Goal: Information Seeking & Learning: Learn about a topic

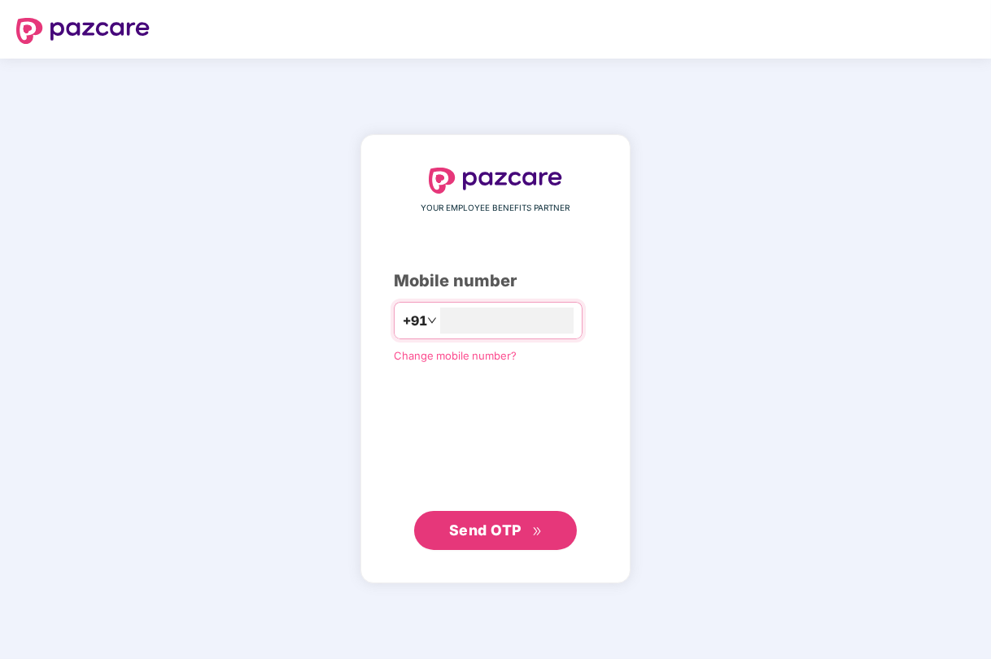
type input "**********"
click at [482, 528] on span "Send OTP" at bounding box center [485, 529] width 72 height 17
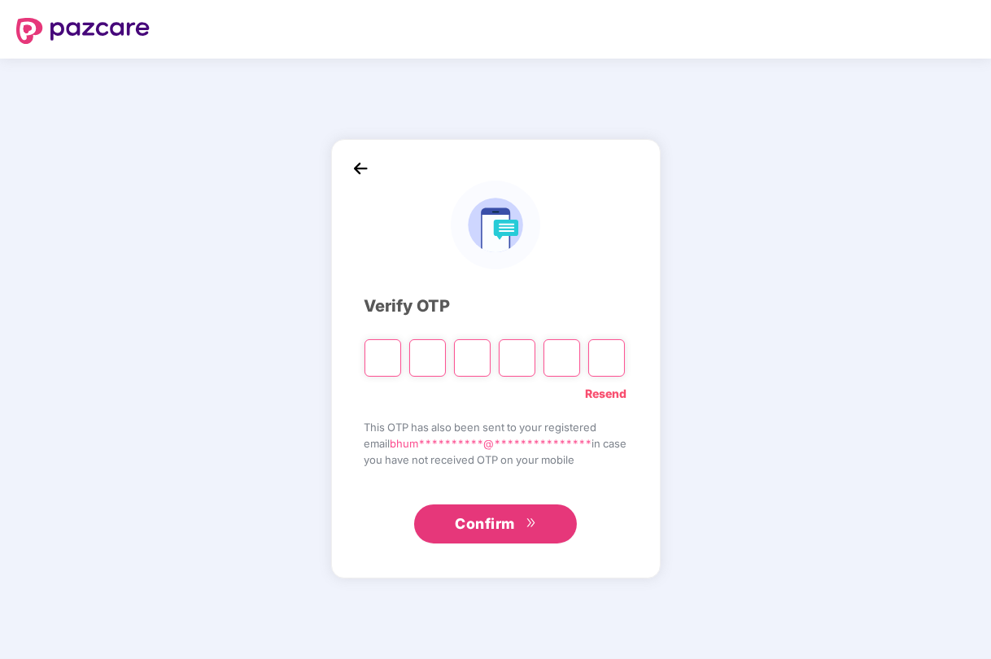
type input "*"
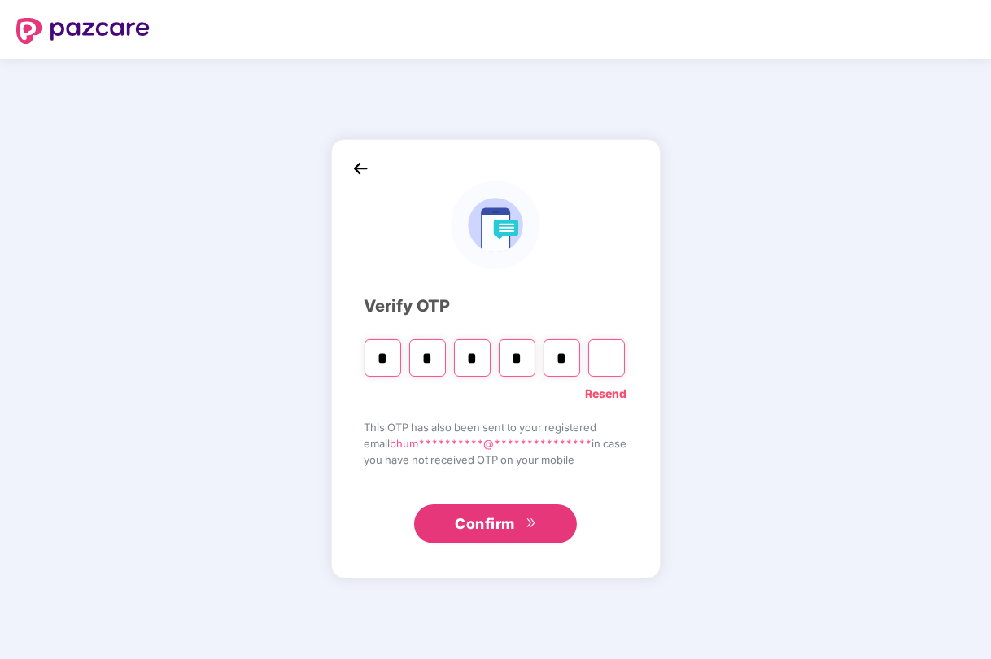
type input "*"
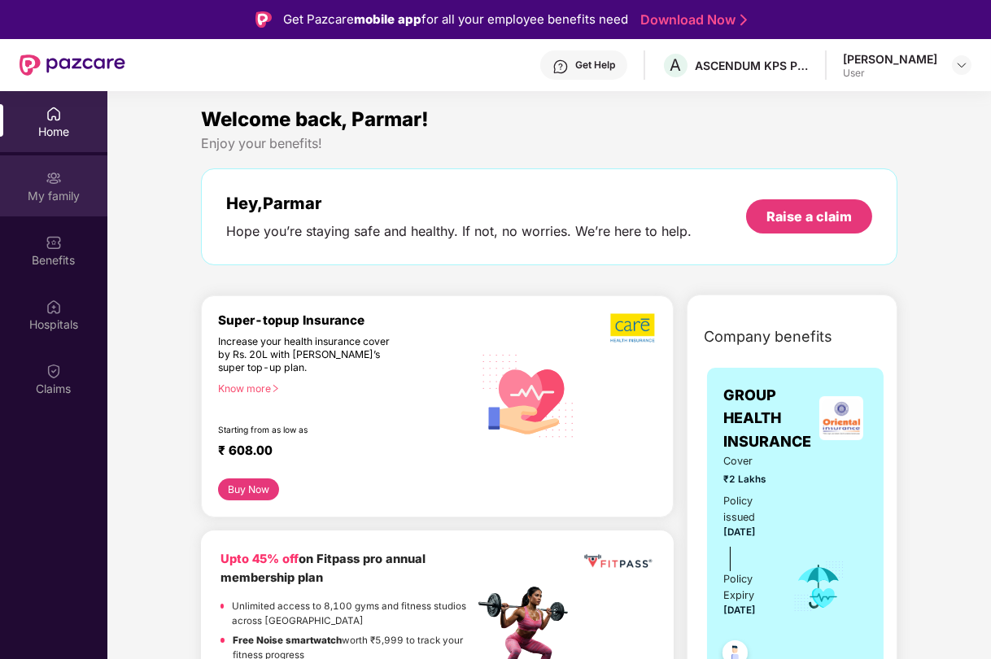
click at [46, 185] on img at bounding box center [54, 178] width 16 height 16
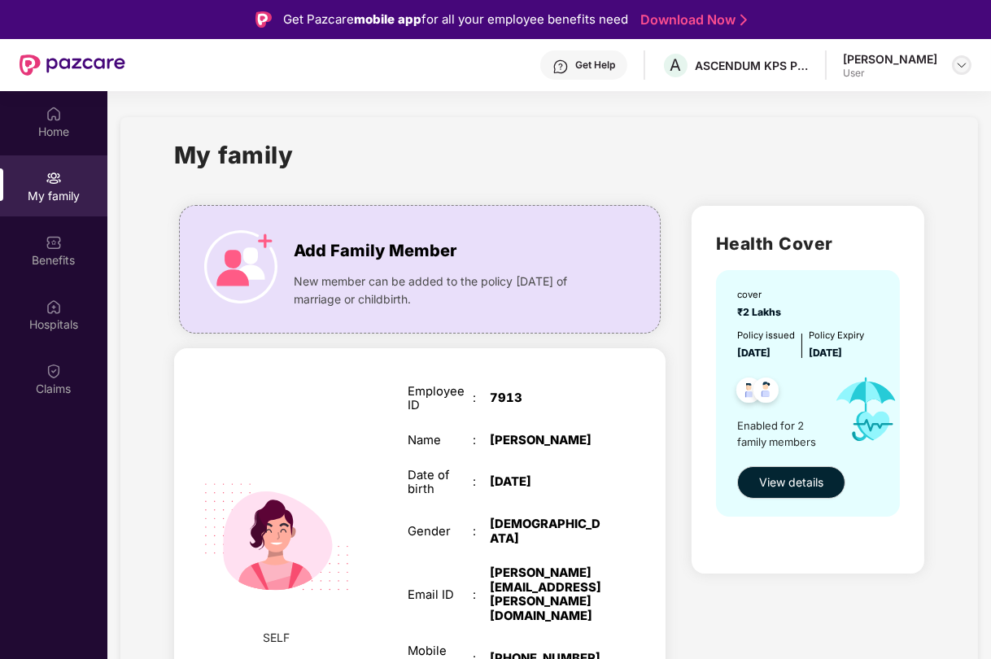
click at [960, 64] on img at bounding box center [961, 65] width 13 height 13
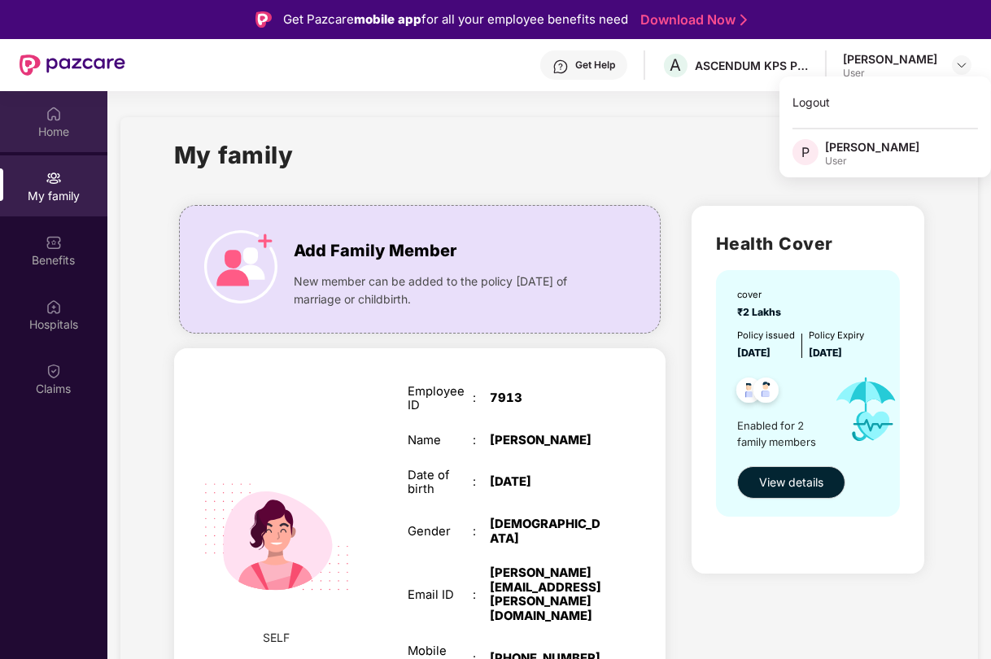
click at [58, 130] on div "Home" at bounding box center [53, 132] width 107 height 16
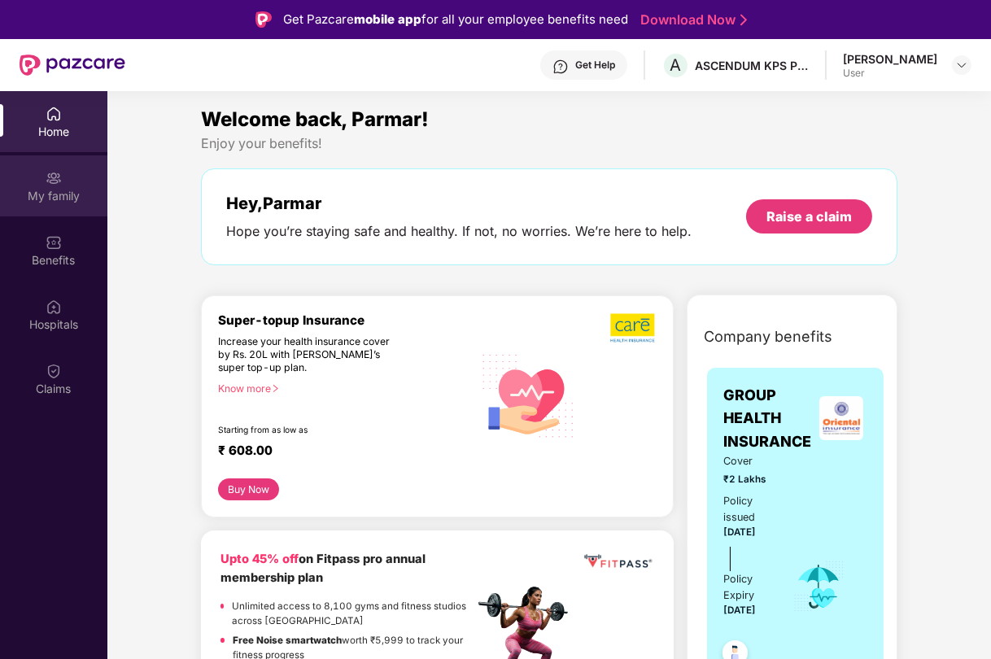
click at [58, 193] on div "My family" at bounding box center [53, 196] width 107 height 16
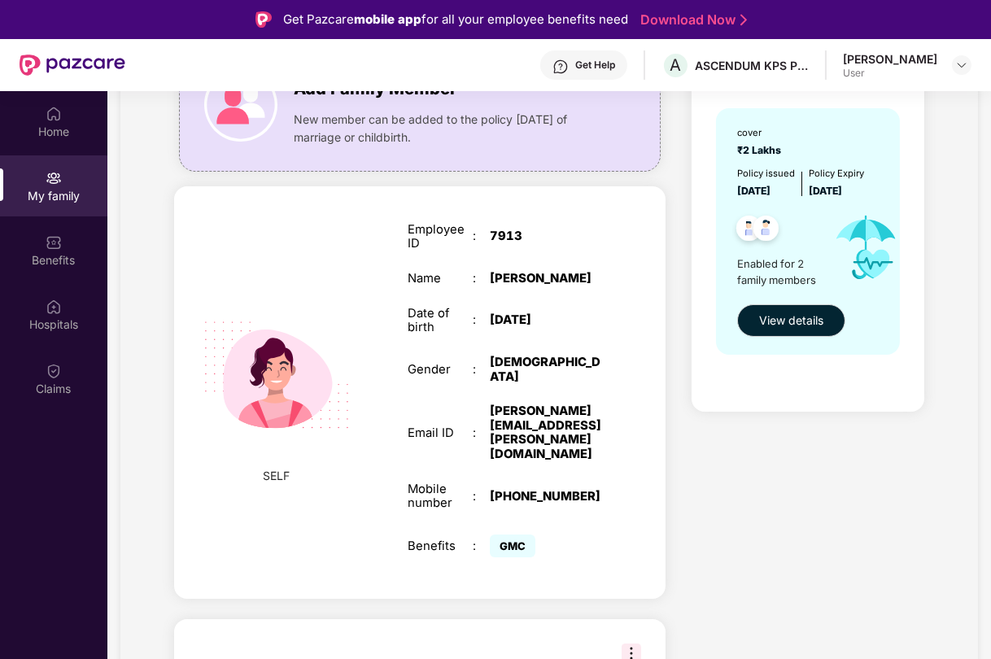
scroll to position [163, 0]
click at [795, 329] on span "View details" at bounding box center [791, 320] width 64 height 18
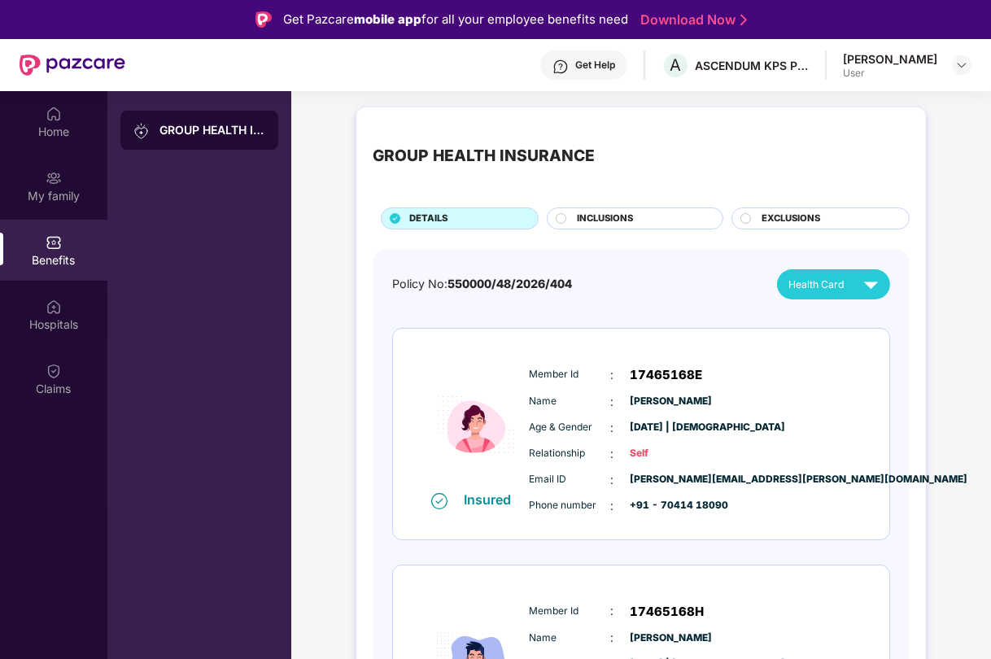
click at [620, 216] on span "INCLUSIONS" at bounding box center [606, 219] width 56 height 15
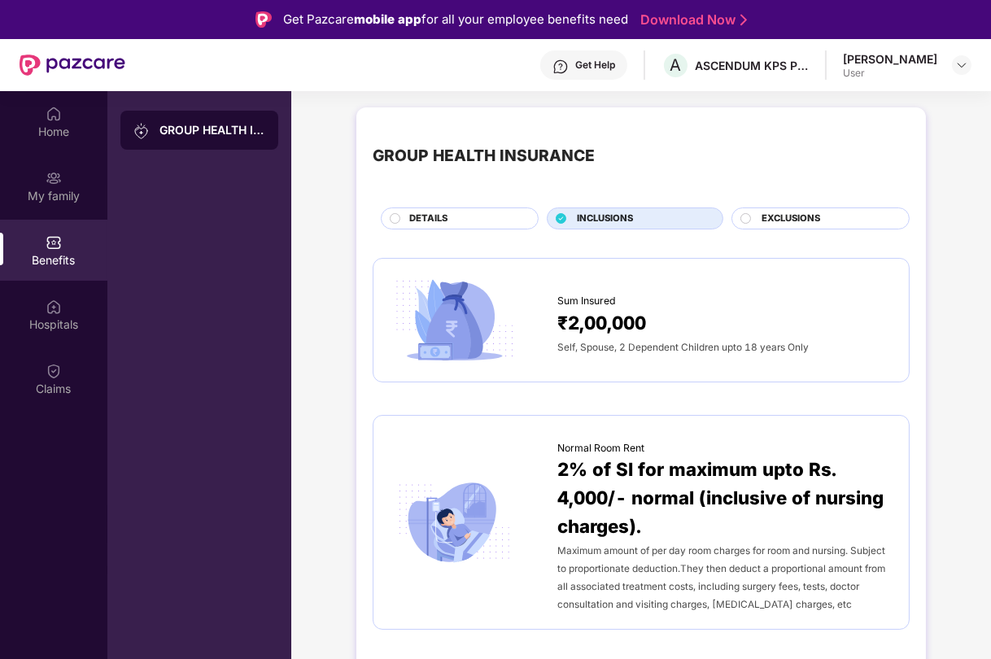
click at [798, 221] on span "EXCLUSIONS" at bounding box center [790, 219] width 59 height 15
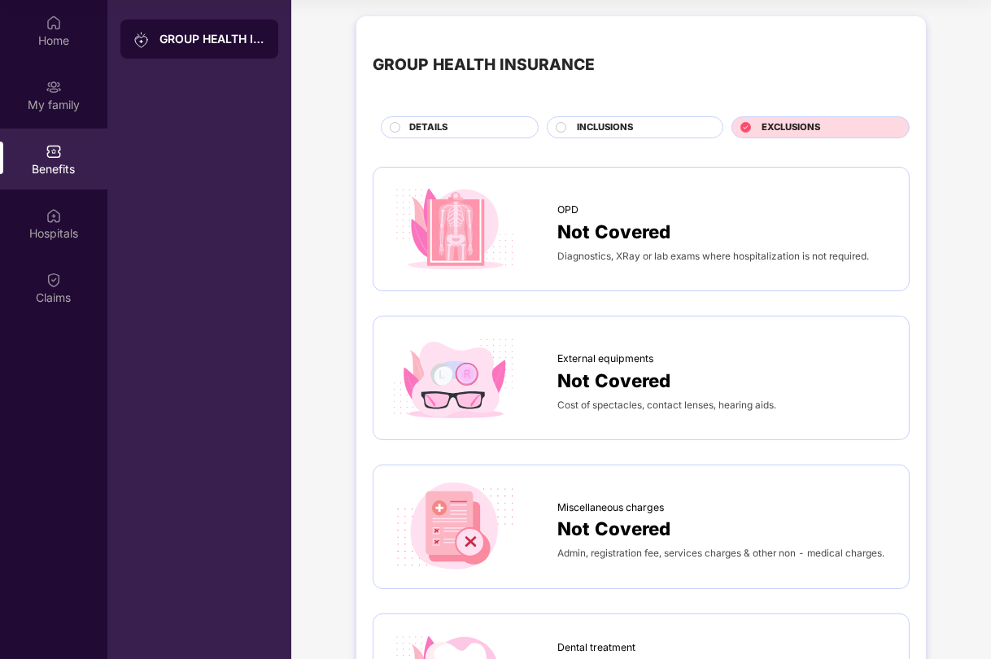
click at [411, 123] on span "DETAILS" at bounding box center [428, 127] width 38 height 15
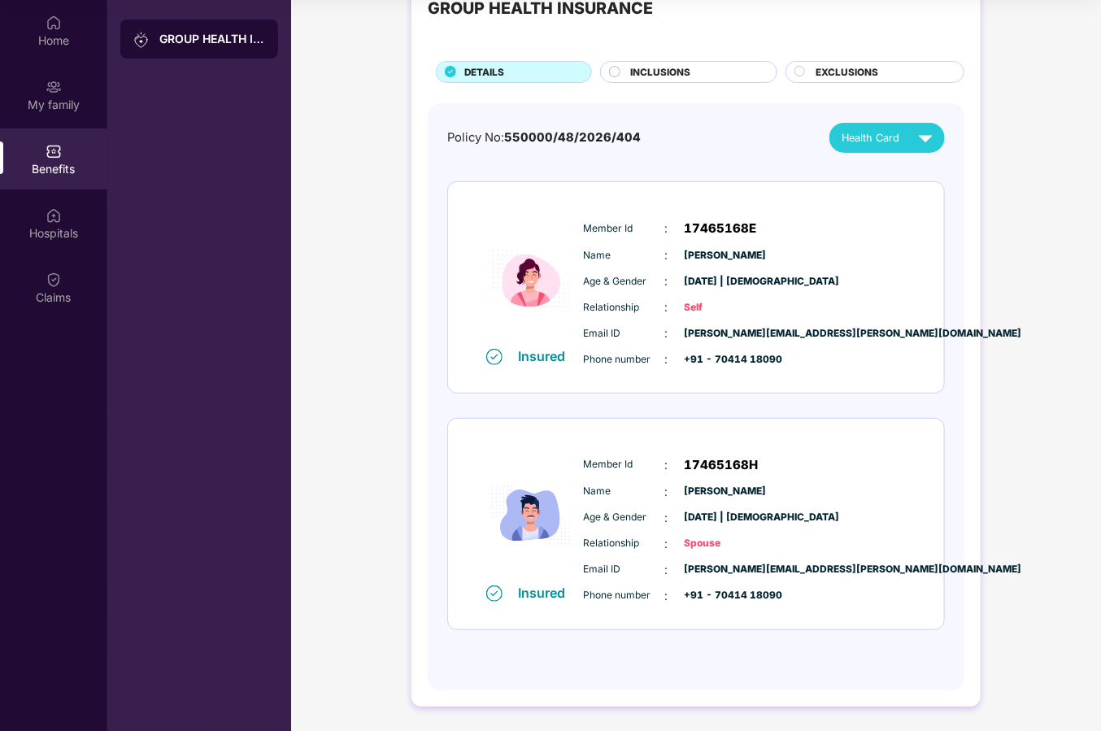
scroll to position [55, 0]
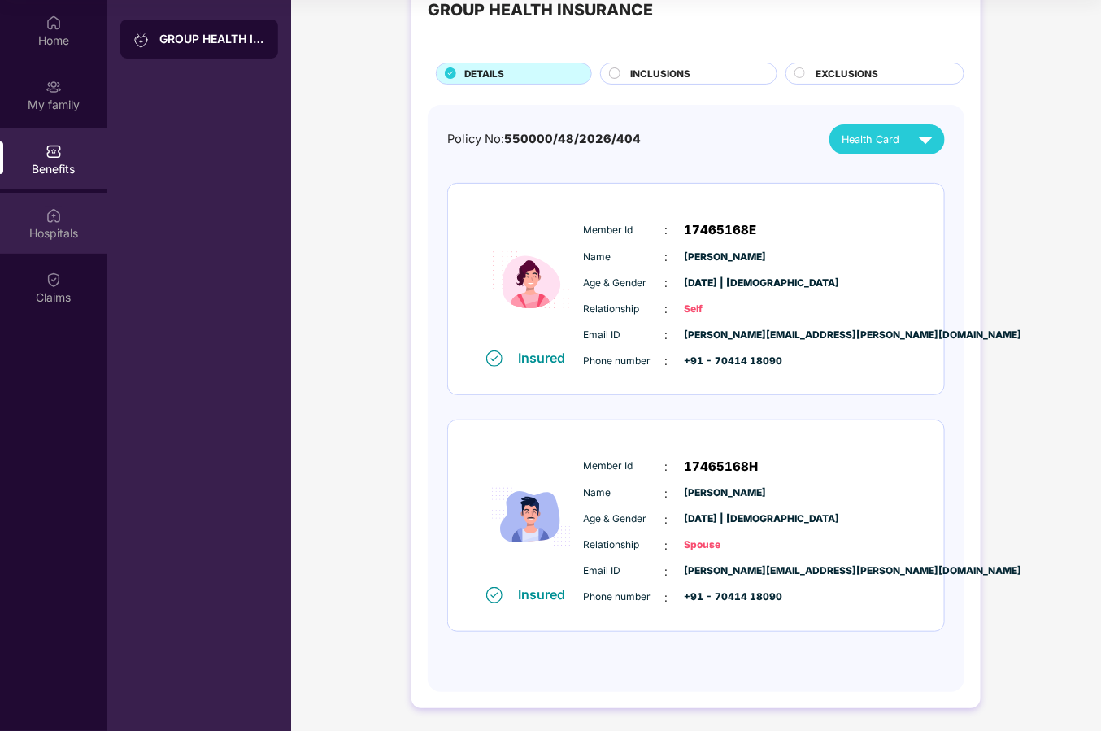
click at [51, 221] on img at bounding box center [54, 215] width 16 height 16
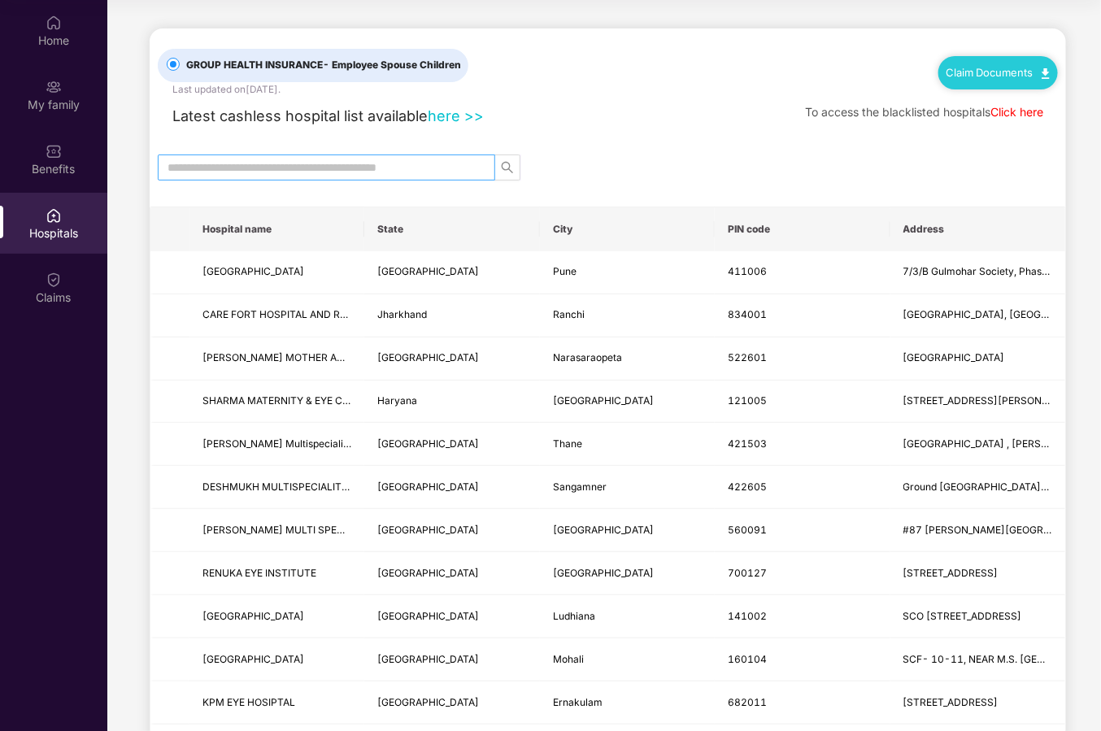
click at [405, 162] on input "text" at bounding box center [320, 168] width 305 height 18
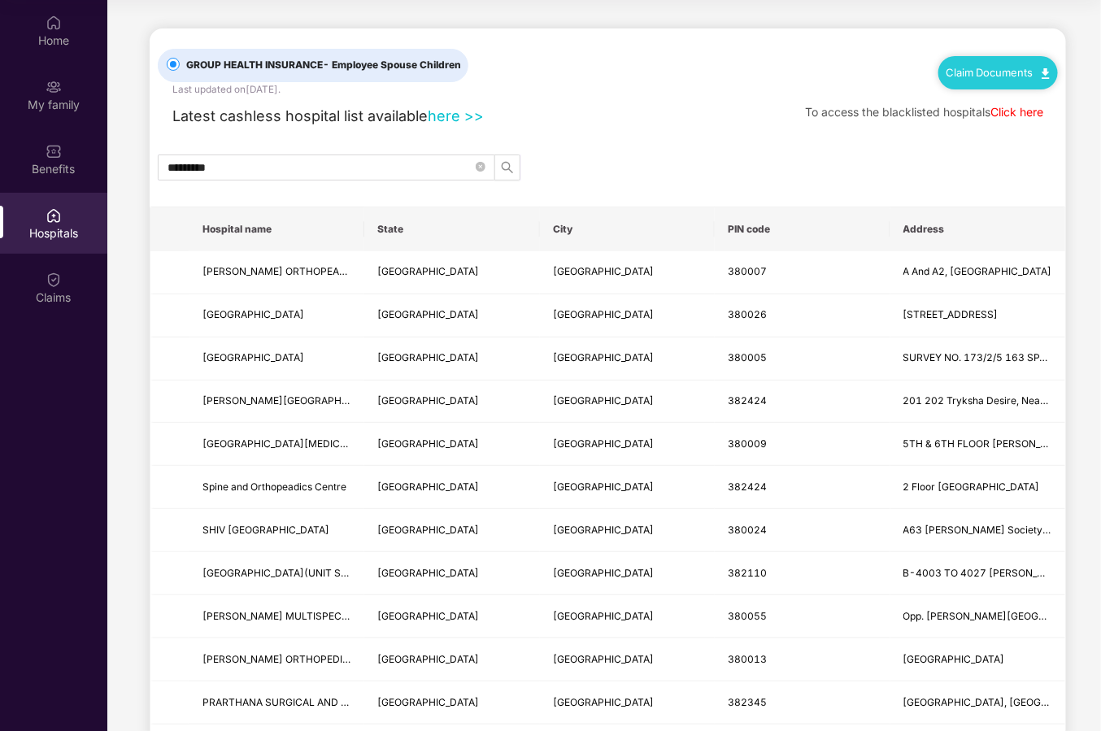
click at [455, 118] on link "here >>" at bounding box center [456, 115] width 56 height 17
click at [358, 171] on input "*********" at bounding box center [320, 168] width 305 height 18
type input "*"
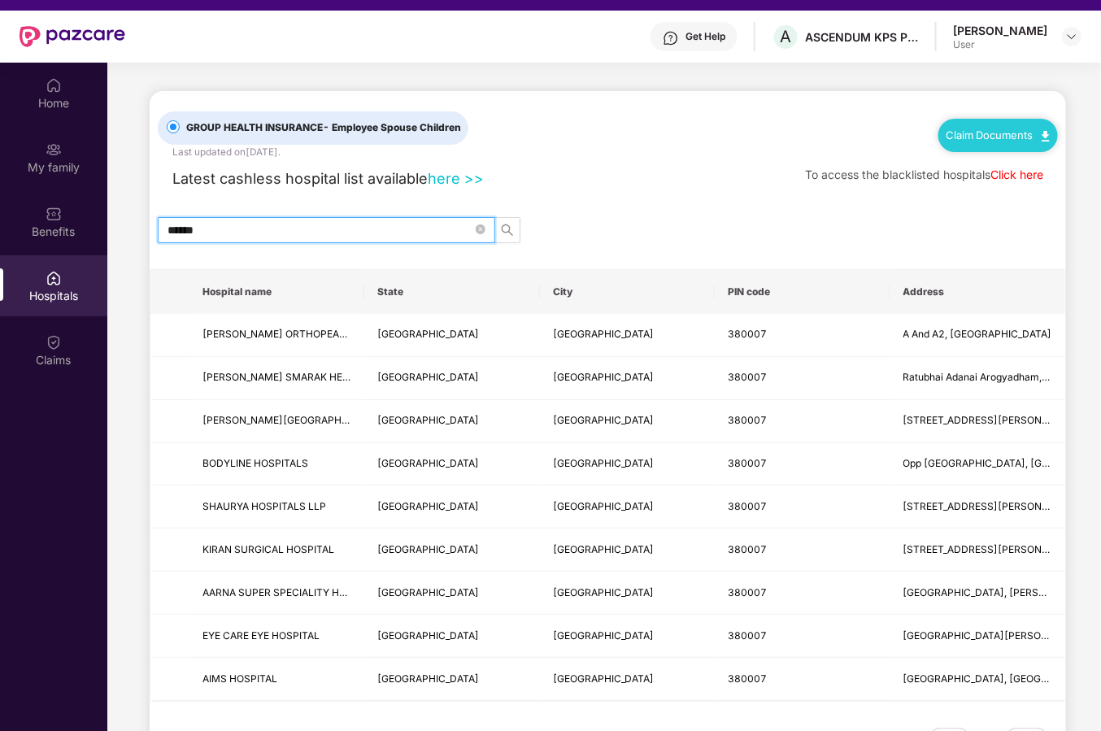
scroll to position [1, 0]
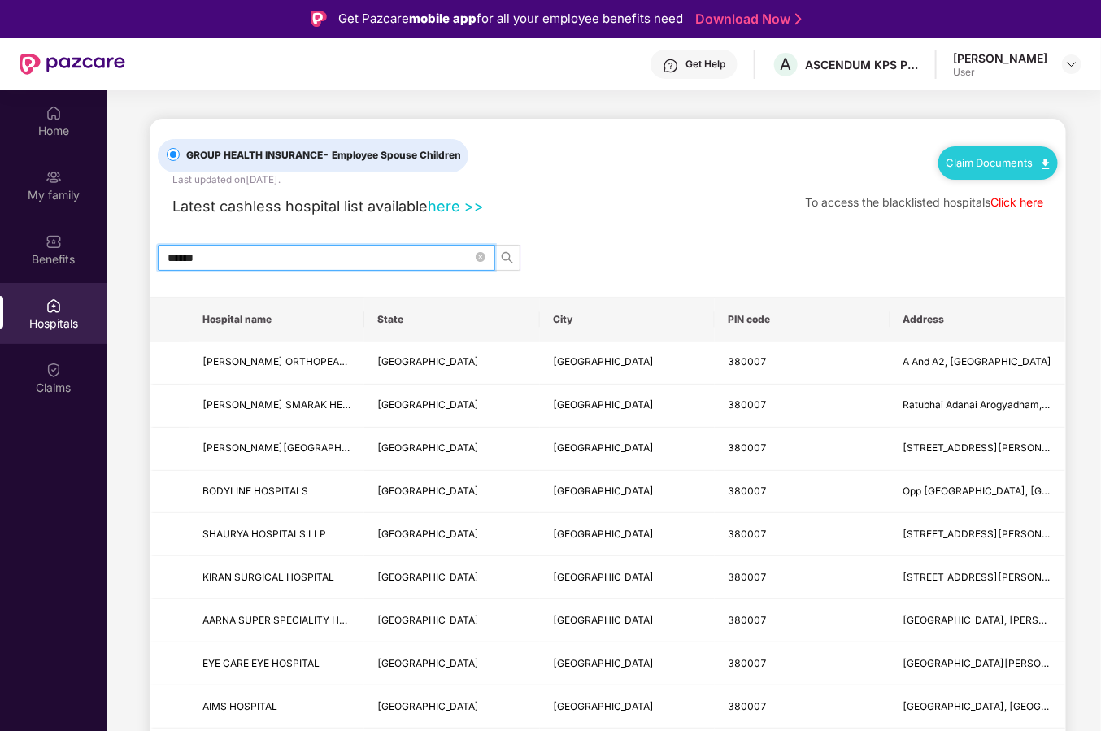
type input "******"
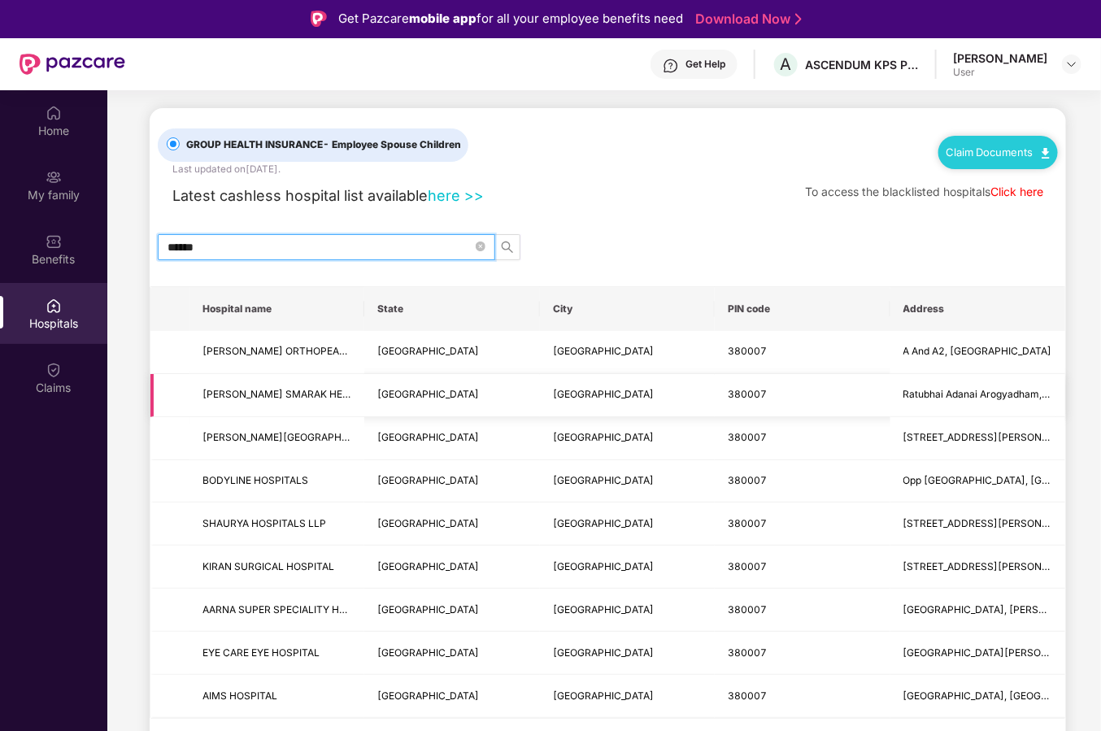
scroll to position [91, 0]
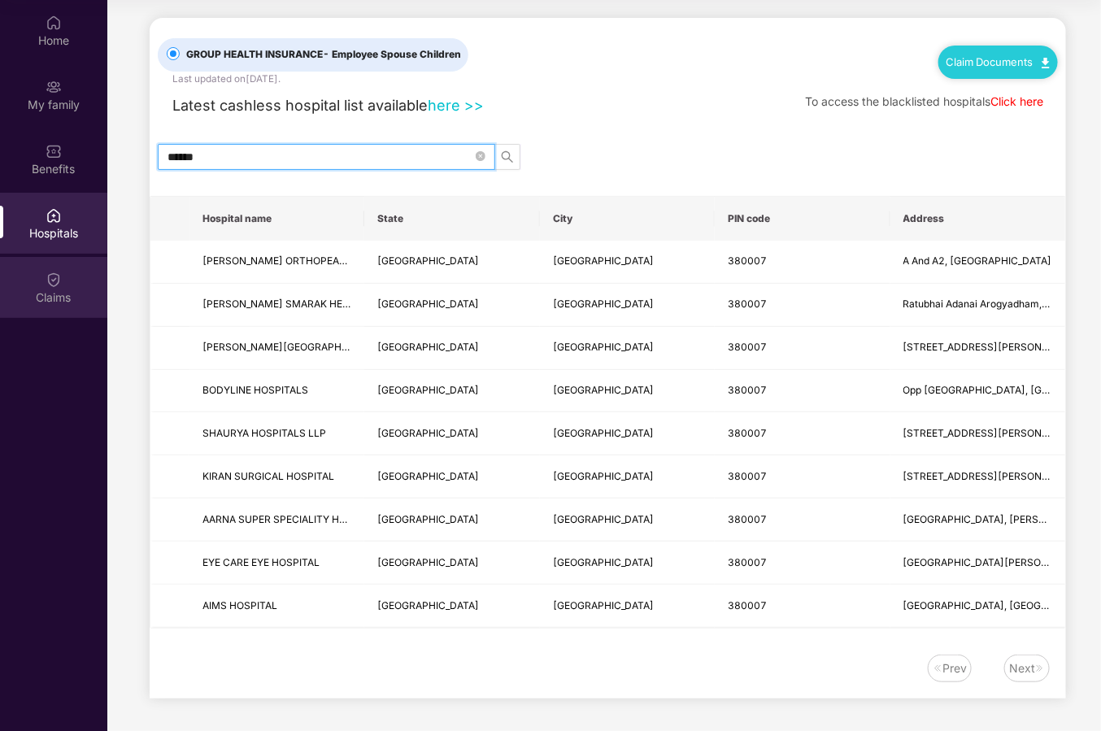
click at [62, 280] on div "Claims" at bounding box center [53, 287] width 107 height 61
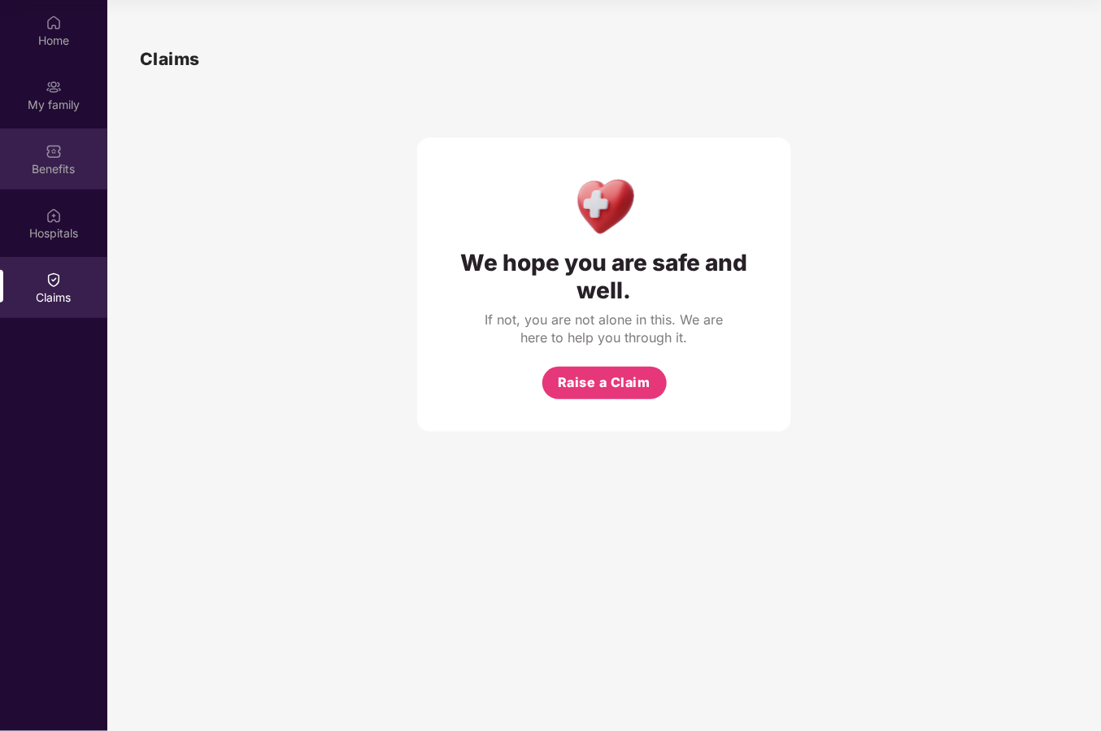
click at [59, 151] on img at bounding box center [54, 151] width 16 height 16
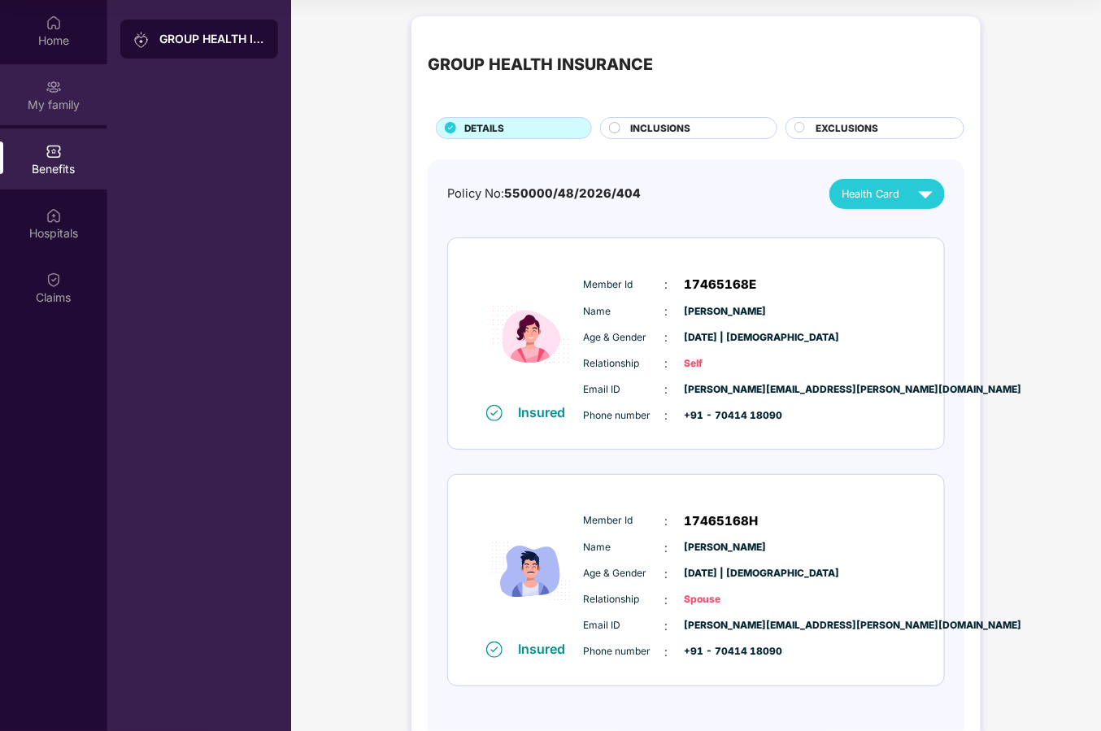
click at [57, 98] on div "My family" at bounding box center [53, 105] width 107 height 16
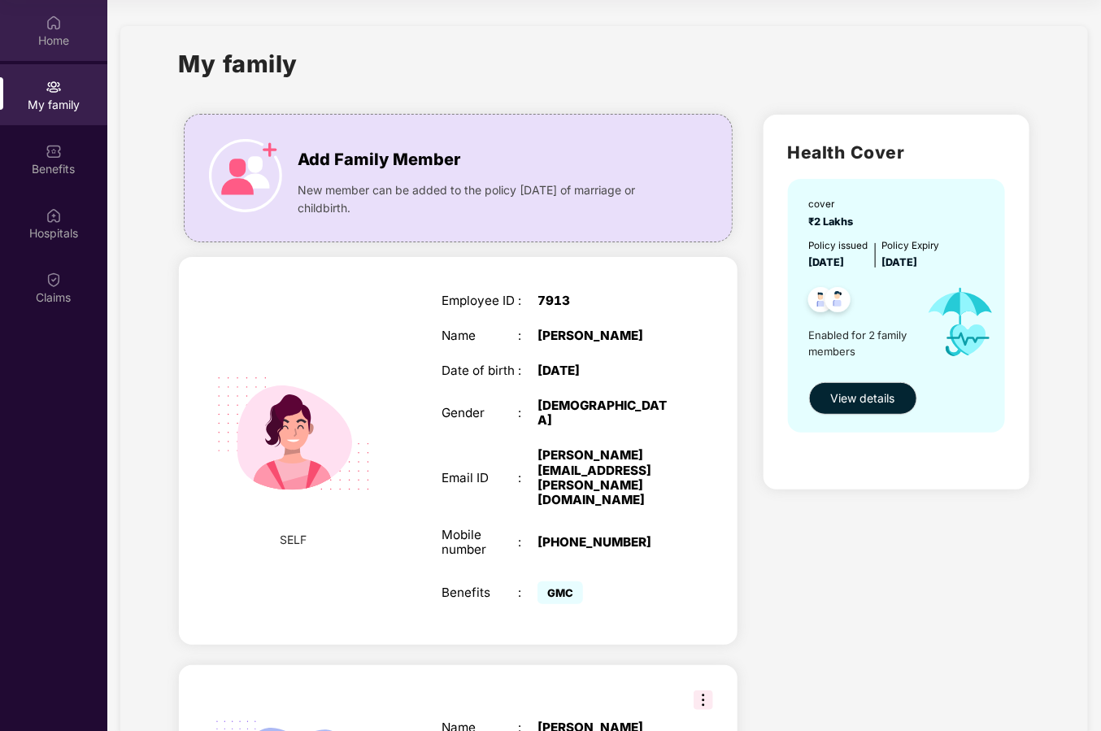
click at [43, 39] on div "Home" at bounding box center [53, 41] width 107 height 16
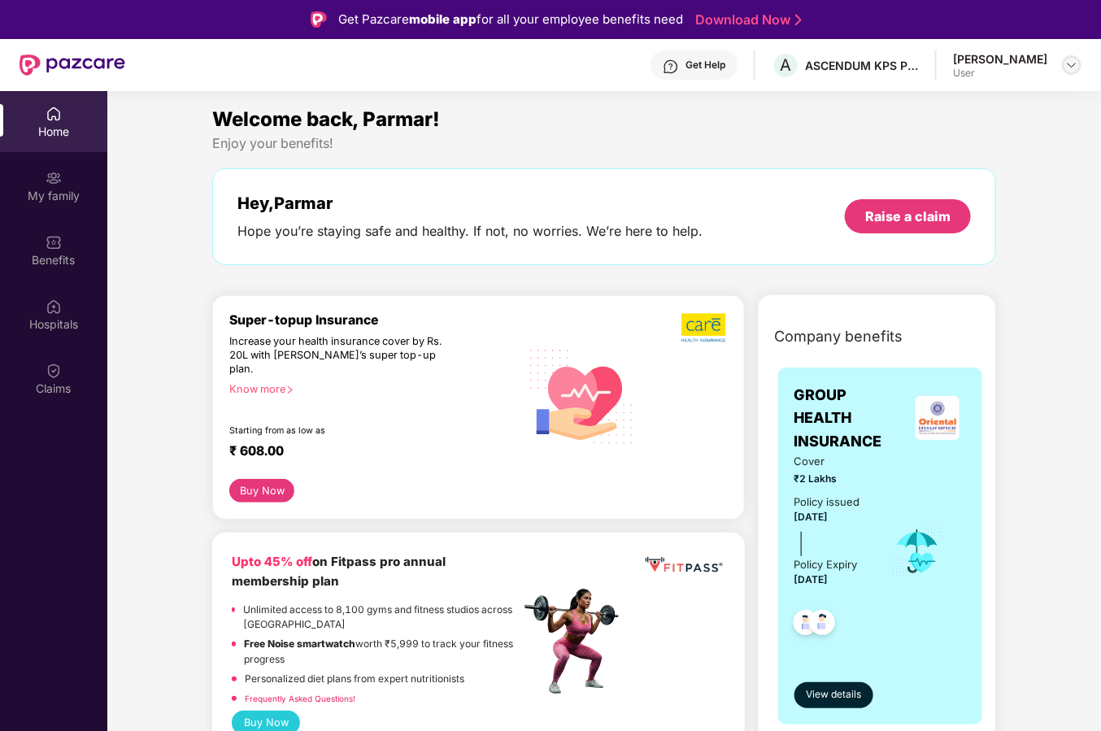
click at [990, 68] on img at bounding box center [1072, 65] width 13 height 13
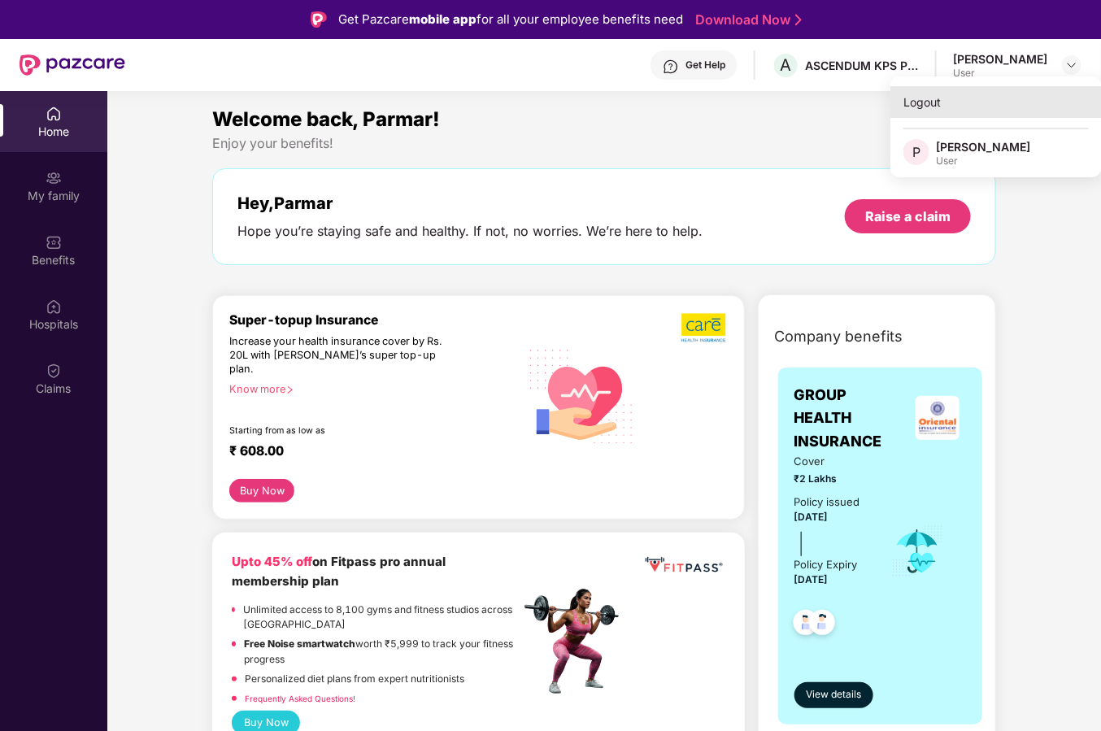
click at [920, 102] on div "Logout" at bounding box center [997, 102] width 212 height 32
